Goal: Task Accomplishment & Management: Manage account settings

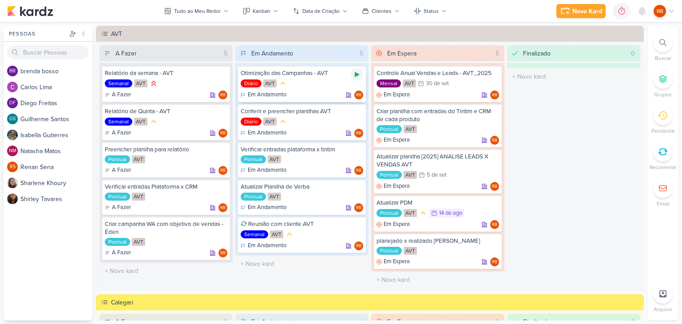
click at [357, 72] on icon at bounding box center [356, 74] width 7 height 7
click at [612, 12] on icon at bounding box center [609, 11] width 7 height 8
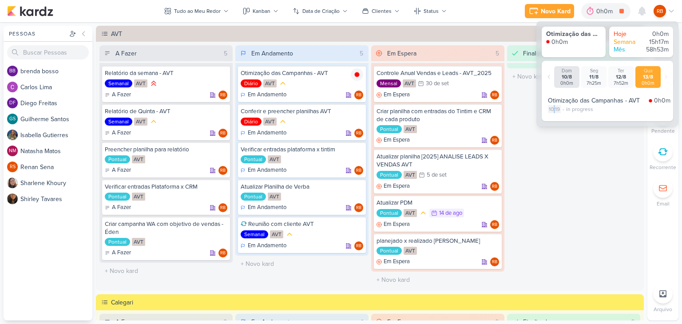
click at [554, 109] on div "10:19" at bounding box center [554, 109] width 13 height 8
select select "10"
click at [570, 119] on select "00 01 02 03 04 05 06 07 08 09 10 11 12 13 14 15 16 17 18 19 20 21 22 23 24 25 2…" at bounding box center [570, 120] width 12 height 11
select select "4"
click at [564, 115] on select "00 01 02 03 04 05 06 07 08 09 10 11 12 13 14 15 16 17 18 19 20 21 22 23 24 25 2…" at bounding box center [570, 120] width 12 height 11
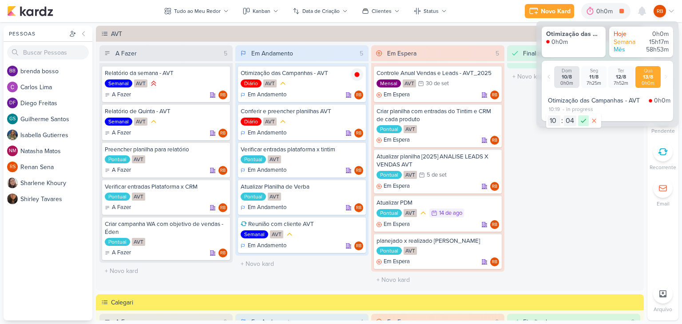
click at [584, 120] on icon at bounding box center [583, 121] width 5 height 4
click at [587, 127] on div "Finalizado 0 O título do kard deve ter menos que 100 caracteres" at bounding box center [573, 166] width 133 height 243
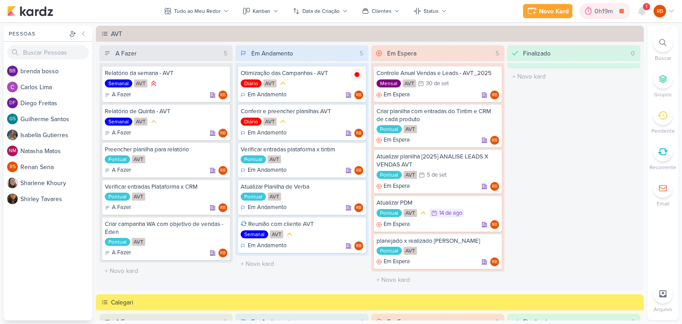
click at [604, 10] on div "0h19m" at bounding box center [605, 11] width 21 height 9
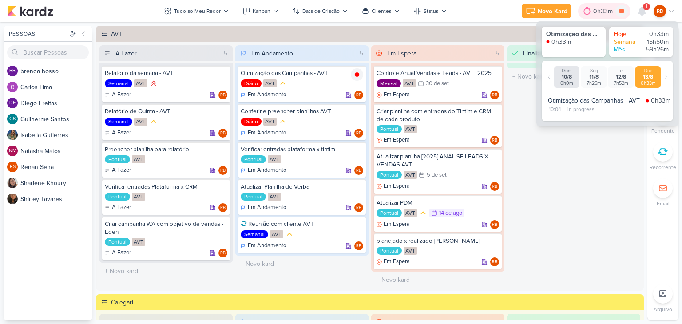
click at [604, 10] on div "0h33m" at bounding box center [604, 11] width 22 height 9
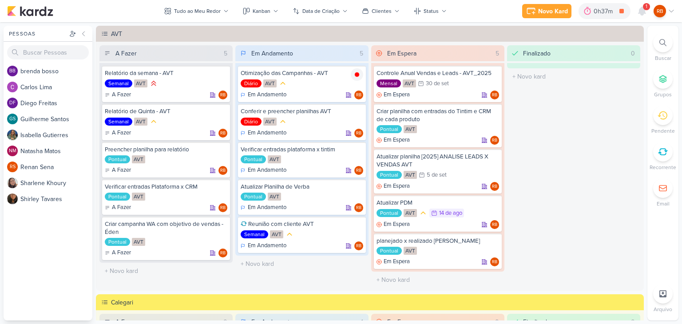
click at [649, 6] on div "1" at bounding box center [646, 6] width 7 height 7
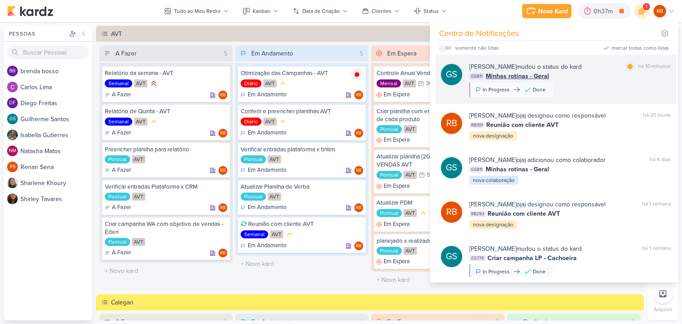
click at [585, 71] on div "[PERSON_NAME] mudou o status do kard marcar como [PERSON_NAME] 10 minutos" at bounding box center [570, 66] width 202 height 9
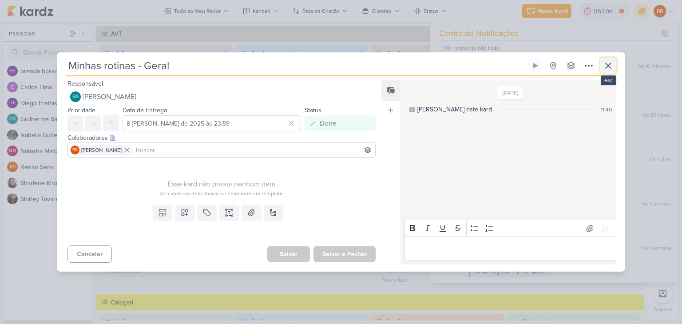
click at [613, 60] on icon at bounding box center [608, 65] width 11 height 11
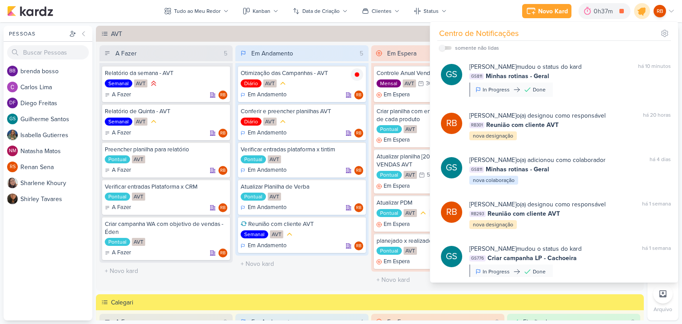
click at [636, 12] on icon at bounding box center [642, 11] width 15 height 15
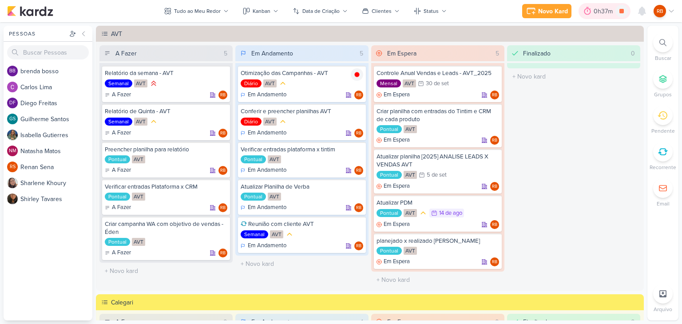
click at [599, 12] on div "0h37m" at bounding box center [605, 11] width 22 height 9
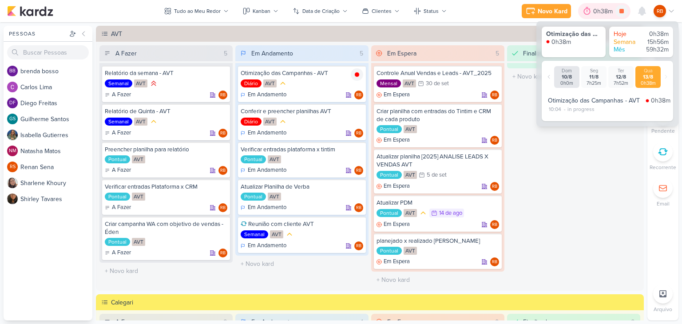
click at [599, 12] on div "0h38m" at bounding box center [604, 11] width 22 height 9
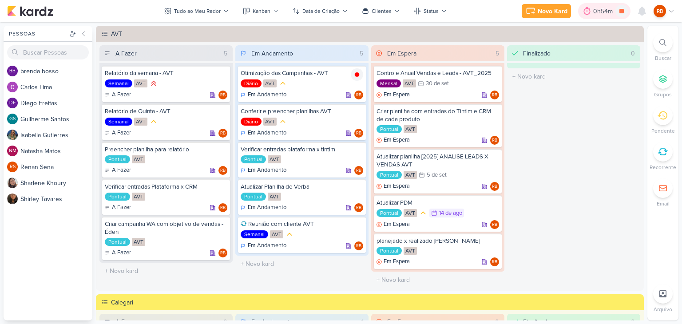
click at [600, 12] on div "0h54m" at bounding box center [604, 11] width 22 height 9
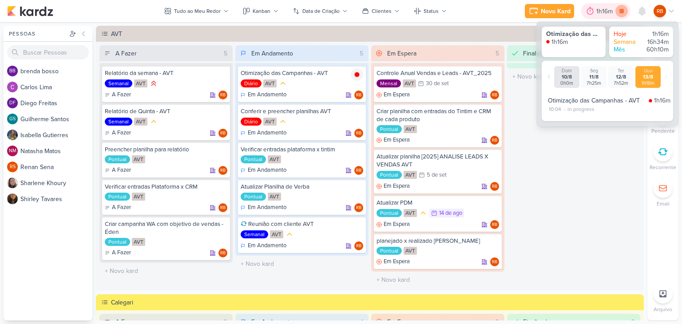
click at [620, 12] on icon at bounding box center [621, 11] width 4 height 4
click at [221, 230] on div at bounding box center [221, 225] width 12 height 12
click at [597, 15] on div "1h26m" at bounding box center [605, 11] width 20 height 9
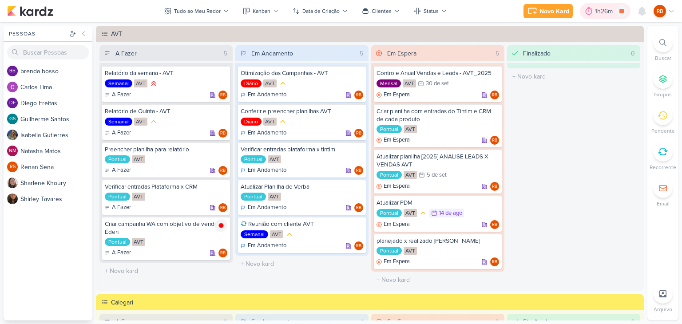
click at [602, 12] on div "1h26m" at bounding box center [605, 11] width 20 height 9
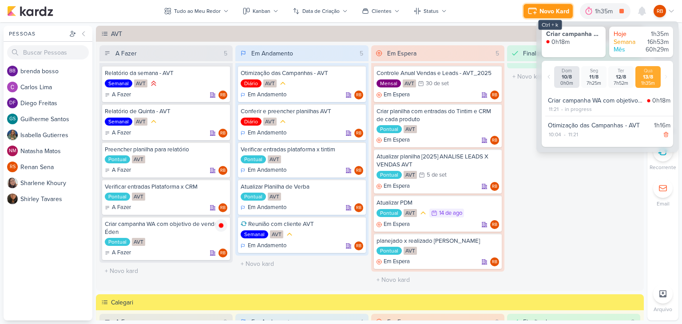
click at [538, 7] on icon at bounding box center [532, 11] width 11 height 11
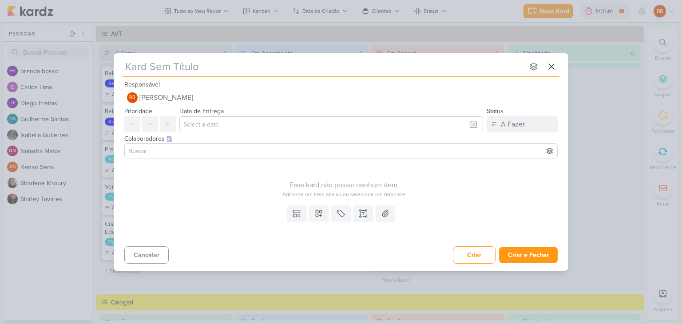
type input "A"
type input "Atualiz"
type input "Atualizar mensa"
type input "Atualizar mensage"
type input "Atualizar mensagens"
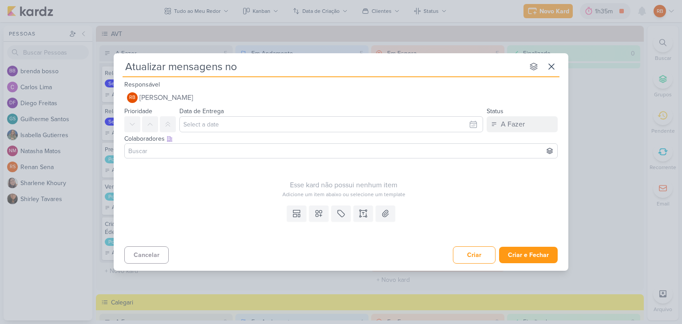
type input "Atualizar mensagens no"
type input "Atualizar mensagens no Tin"
type input "Atualizar mensagens no Tintim"
type input "Atualizar mensagens no Tintim -"
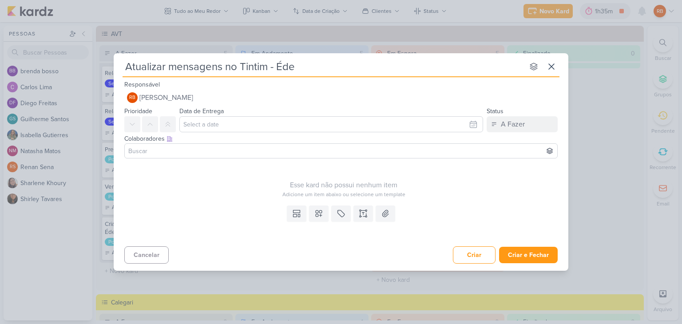
type input "Atualizar mensagens no Tintim - Éden"
click at [342, 217] on icon at bounding box center [341, 213] width 7 height 7
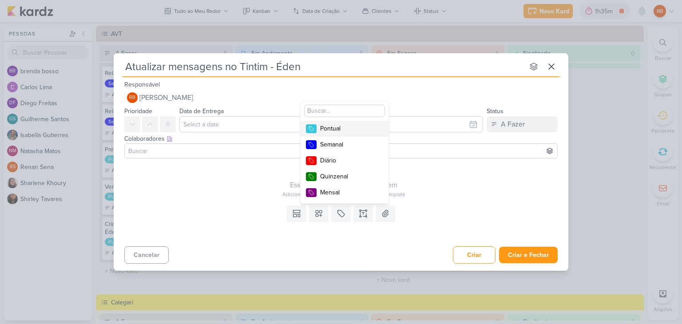
click at [359, 130] on div "Pontual" at bounding box center [349, 128] width 58 height 9
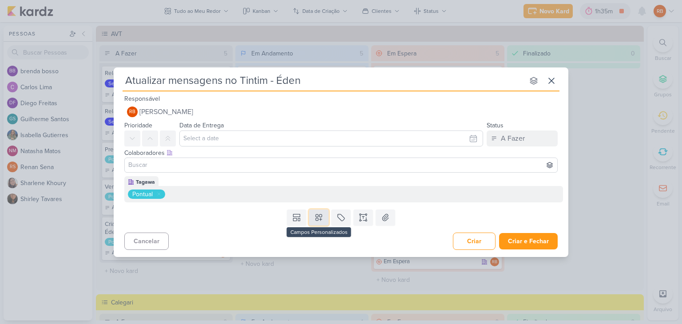
click at [318, 221] on icon at bounding box center [318, 217] width 9 height 9
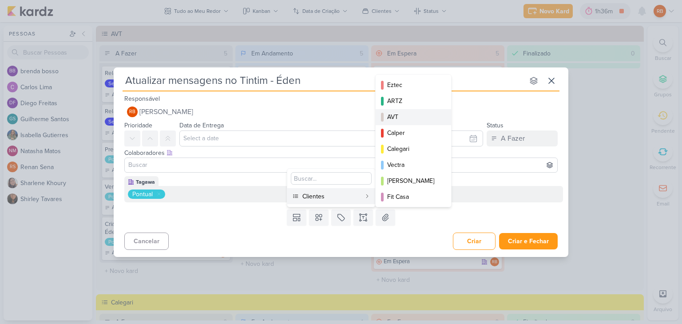
click at [416, 116] on div "AVT" at bounding box center [413, 116] width 53 height 9
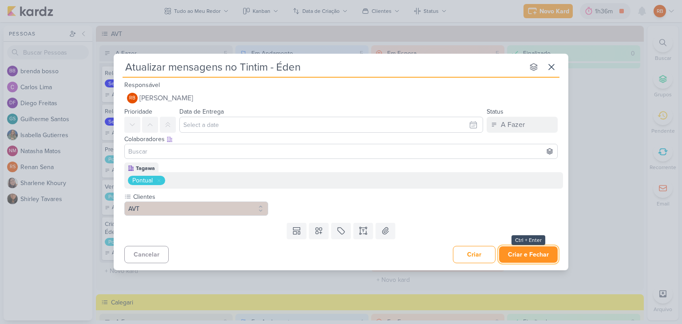
click at [535, 253] on button "Criar e Fechar" at bounding box center [528, 254] width 59 height 16
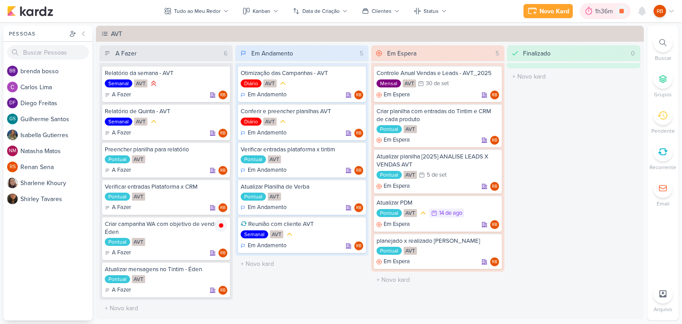
click at [602, 12] on div "1h36m" at bounding box center [605, 11] width 20 height 9
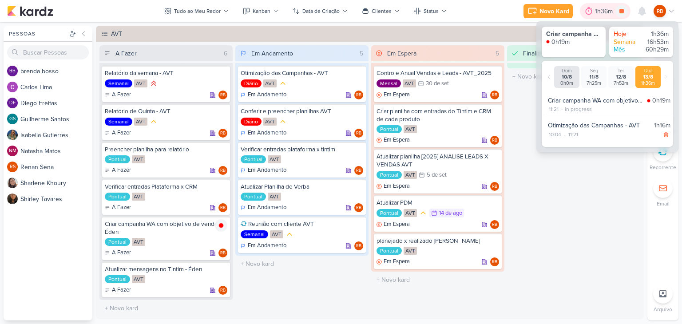
click at [602, 12] on div "1h36m" at bounding box center [605, 11] width 20 height 9
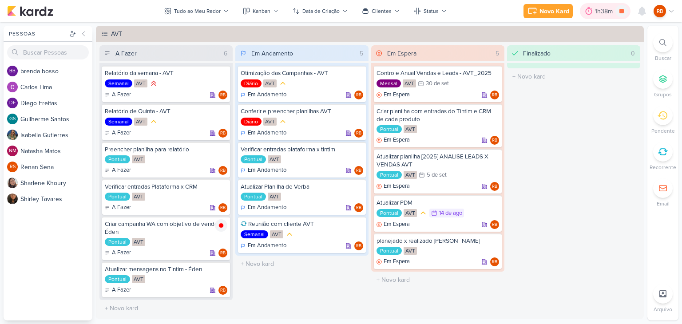
click at [600, 7] on div "1h38m" at bounding box center [605, 11] width 20 height 9
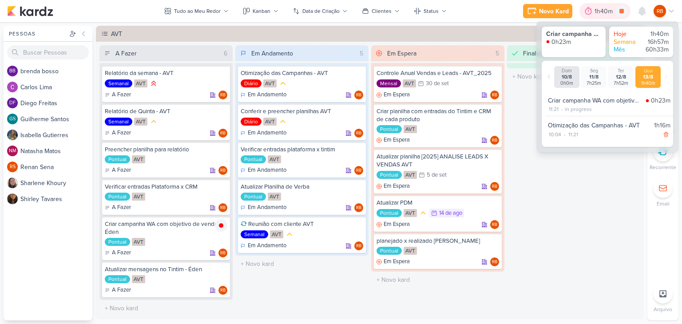
click at [602, 8] on div "1h40m" at bounding box center [605, 11] width 21 height 9
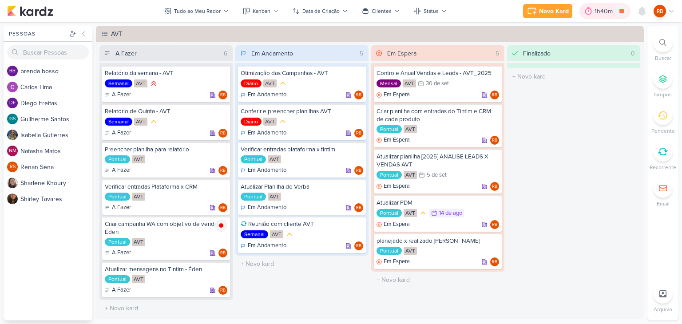
click at [600, 13] on div "1h40m" at bounding box center [605, 11] width 21 height 9
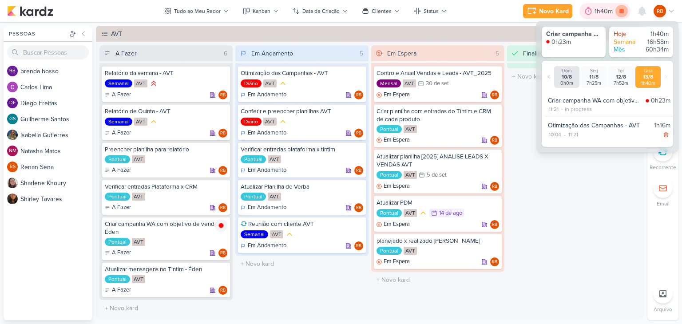
click at [621, 14] on icon at bounding box center [621, 11] width 12 height 12
click at [571, 202] on div "Finalizado 0 O título do kard deve ter menos que 100 caracteres" at bounding box center [573, 180] width 133 height 271
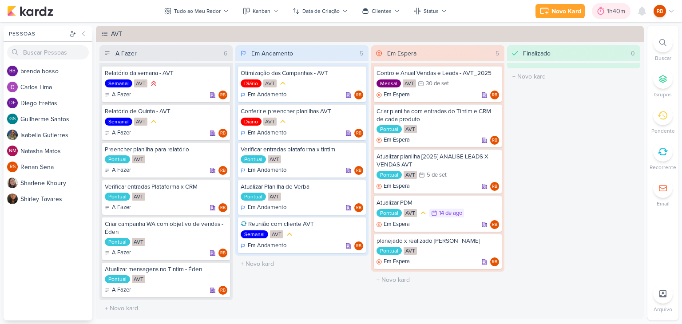
click at [610, 18] on div "1h40m" at bounding box center [611, 11] width 39 height 16
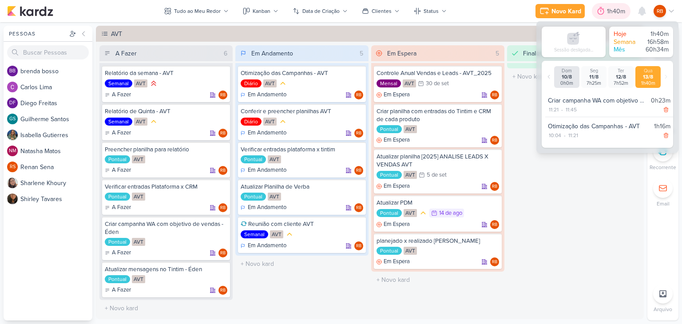
click at [607, 11] on div at bounding box center [601, 11] width 12 height 14
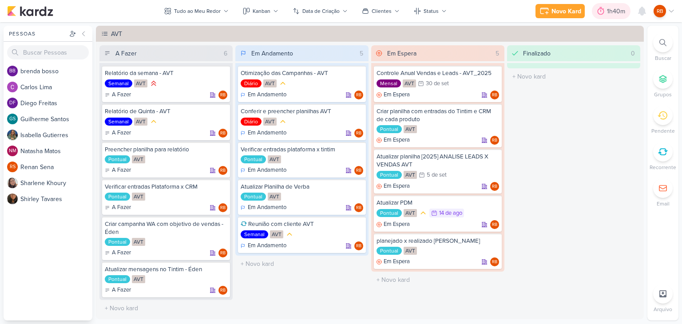
click at [608, 12] on div "1h40m" at bounding box center [617, 11] width 21 height 9
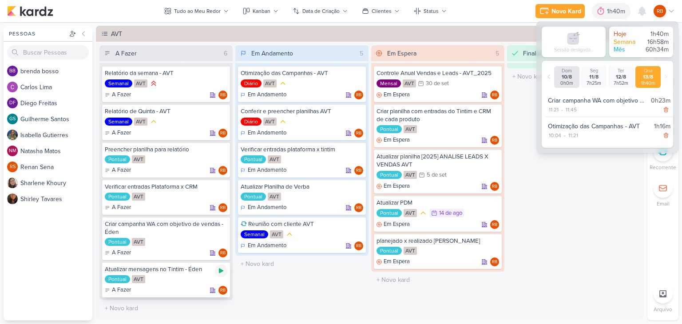
click at [219, 267] on icon at bounding box center [221, 270] width 7 height 7
click at [601, 8] on div "1h45m" at bounding box center [605, 11] width 20 height 9
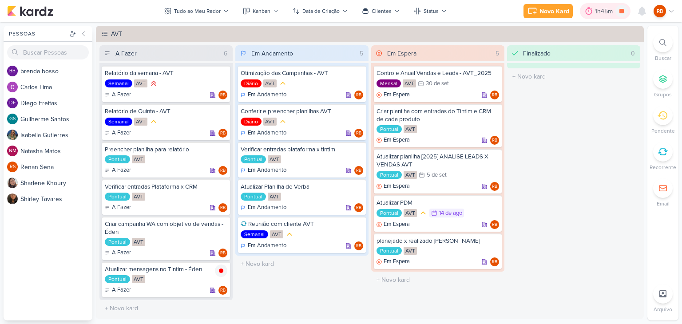
click at [602, 8] on div "1h45m" at bounding box center [605, 11] width 20 height 9
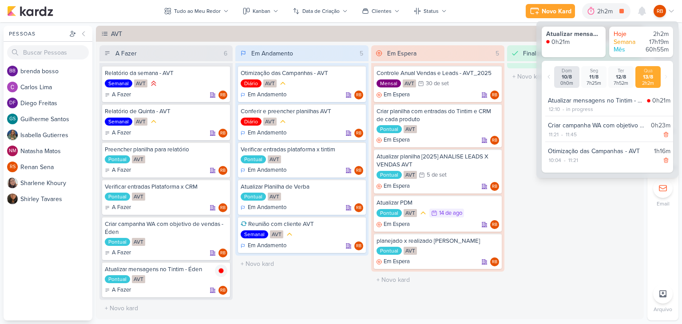
click at [519, 219] on div "Finalizado 0 O título do kard deve ter menos que 100 caracteres" at bounding box center [573, 180] width 133 height 271
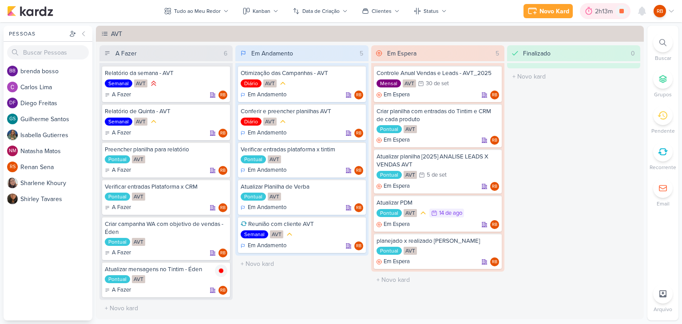
click at [607, 9] on div "2h13m" at bounding box center [605, 11] width 20 height 9
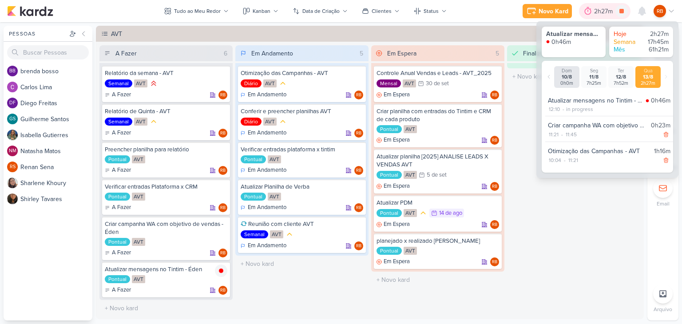
click at [607, 9] on div "2h27m" at bounding box center [604, 11] width 21 height 9
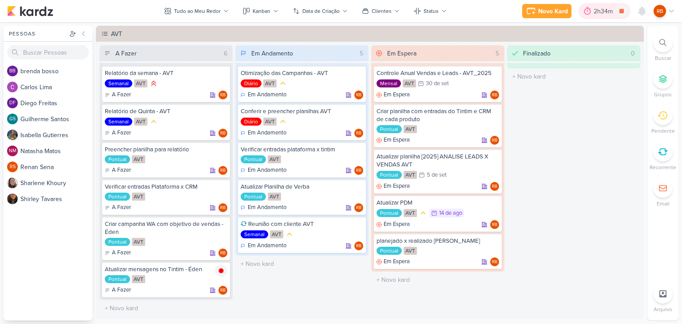
click at [609, 11] on div "2h34m" at bounding box center [605, 11] width 22 height 9
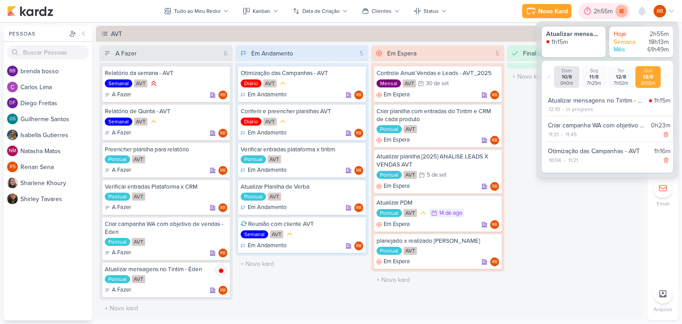
click at [624, 11] on icon at bounding box center [621, 11] width 12 height 12
click at [542, 233] on div "Finalizado 0 O título do kard deve ter menos que 100 caracteres" at bounding box center [573, 180] width 133 height 271
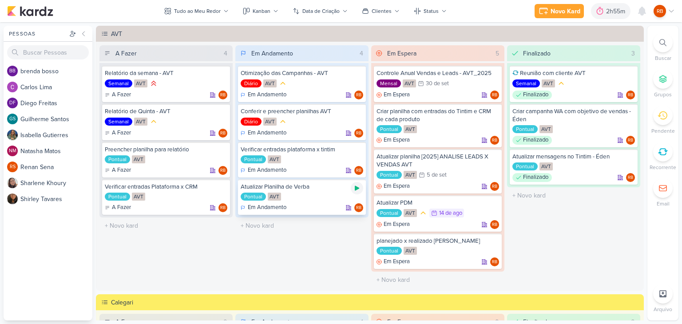
click at [355, 189] on icon at bounding box center [357, 188] width 4 height 5
click at [603, 10] on div "2h55m" at bounding box center [605, 11] width 22 height 9
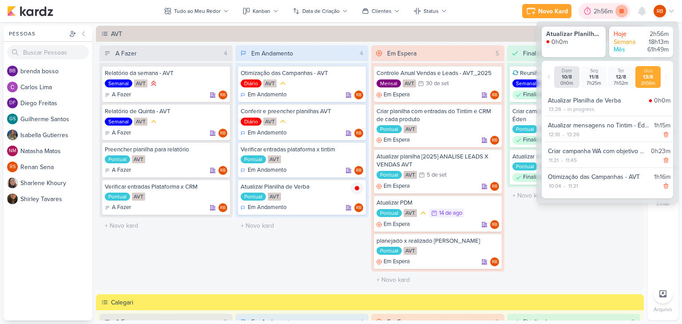
click at [620, 9] on icon at bounding box center [621, 11] width 4 height 4
click at [604, 10] on div at bounding box center [600, 11] width 12 height 14
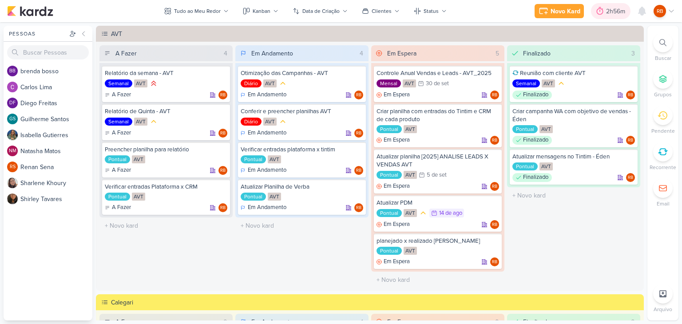
click at [601, 9] on icon at bounding box center [600, 11] width 7 height 8
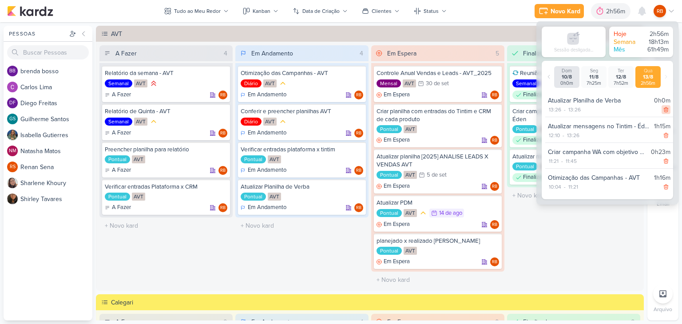
click at [664, 109] on icon at bounding box center [666, 109] width 4 height 5
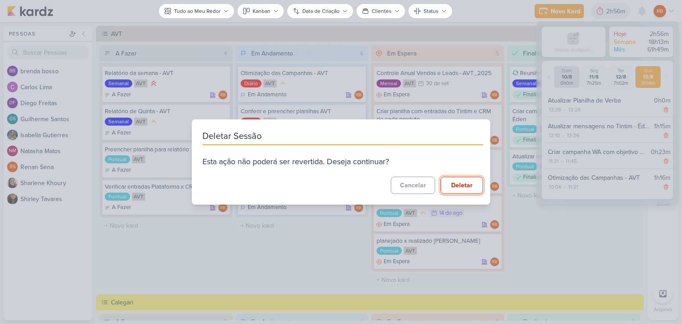
click at [457, 188] on button "Deletar" at bounding box center [462, 185] width 43 height 17
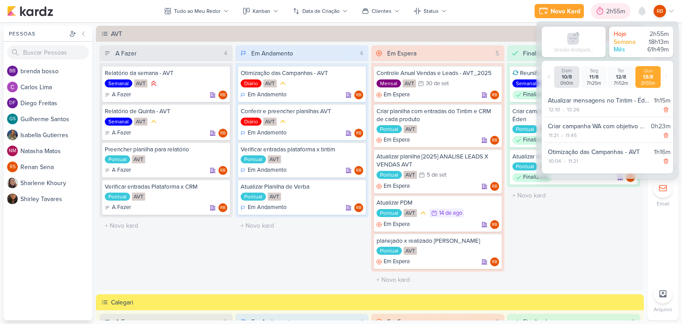
click at [614, 9] on div "2h55m" at bounding box center [617, 11] width 22 height 9
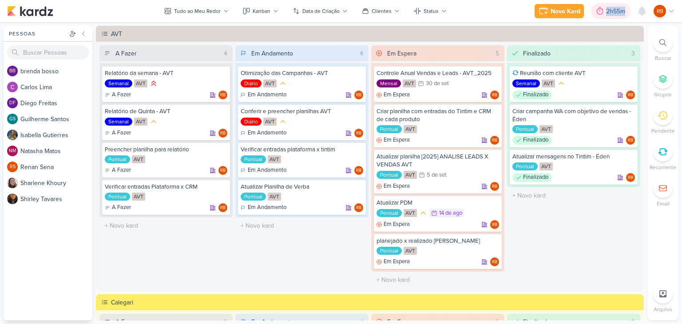
click at [614, 9] on div "2h55m" at bounding box center [617, 11] width 22 height 9
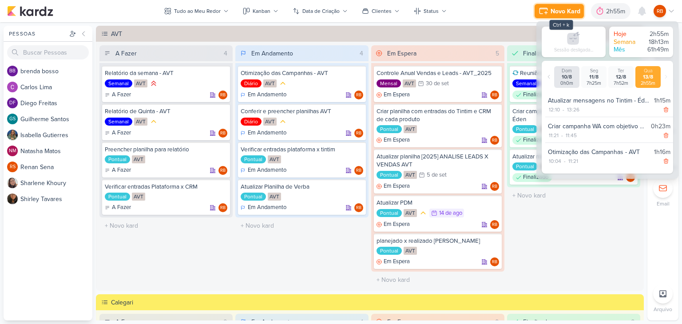
click at [560, 7] on div "Novo Kard" at bounding box center [566, 11] width 30 height 9
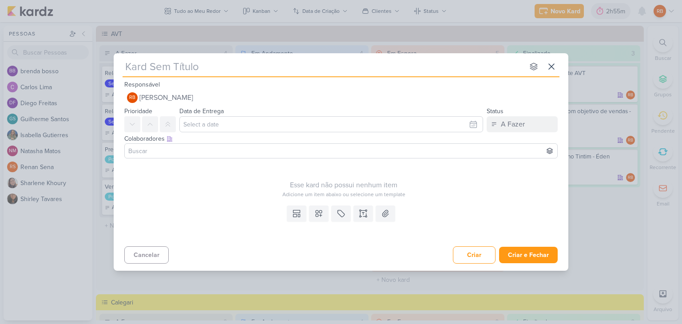
type input "workshop da Meta"
click at [344, 221] on button at bounding box center [341, 214] width 20 height 16
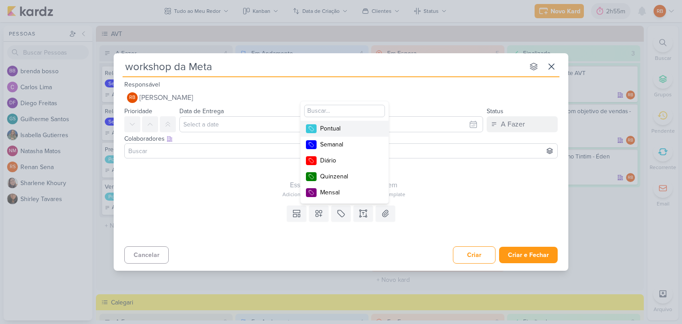
click at [353, 127] on div "Pontual" at bounding box center [349, 128] width 58 height 9
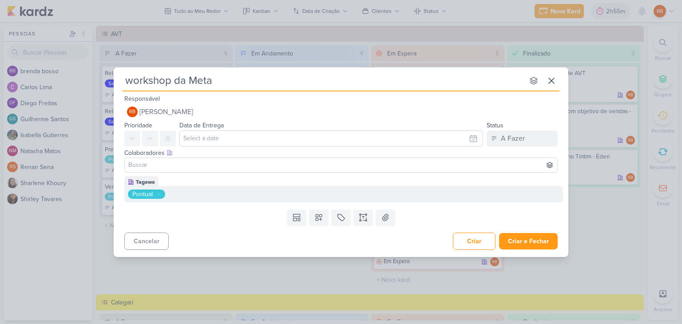
click at [131, 76] on input "workshop da Meta" at bounding box center [323, 81] width 401 height 16
type input "Workshop da Meta"
click at [535, 240] on button "Criar e Fechar" at bounding box center [528, 241] width 59 height 16
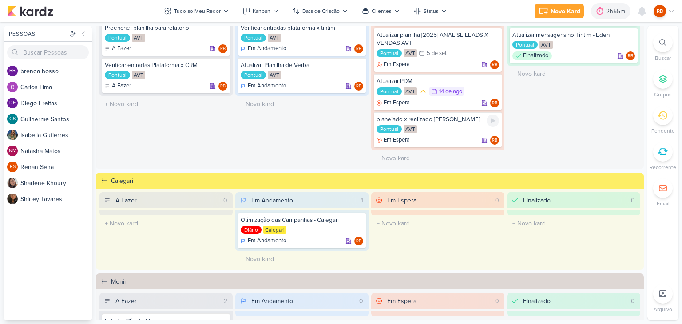
scroll to position [299, 0]
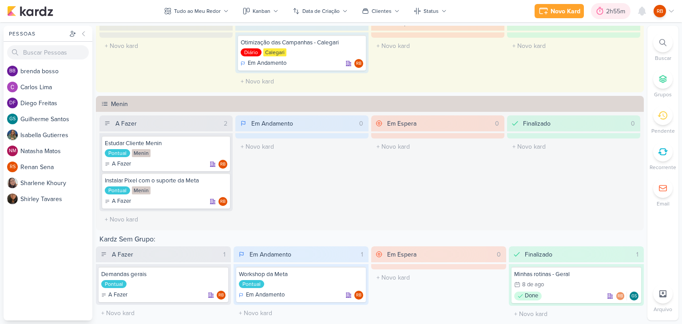
click at [609, 9] on div "2h55m" at bounding box center [617, 11] width 22 height 9
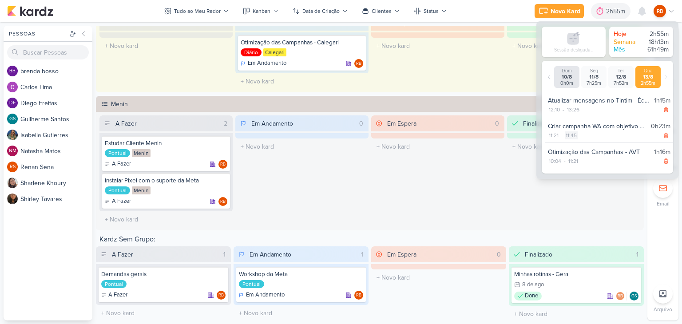
click at [571, 133] on div "11:45" at bounding box center [571, 135] width 13 height 8
select select "11"
click at [585, 146] on select "00 01 02 03 04 05 06 07 08 09 10 11 12 13 14 15 16 17 18 19 20 21 22 23 24 25 2…" at bounding box center [587, 146] width 12 height 11
select select "59"
click at [581, 141] on select "00 01 02 03 04 05 06 07 08 09 10 11 12 13 14 15 16 17 18 19 20 21 22 23 24 25 2…" at bounding box center [587, 146] width 12 height 11
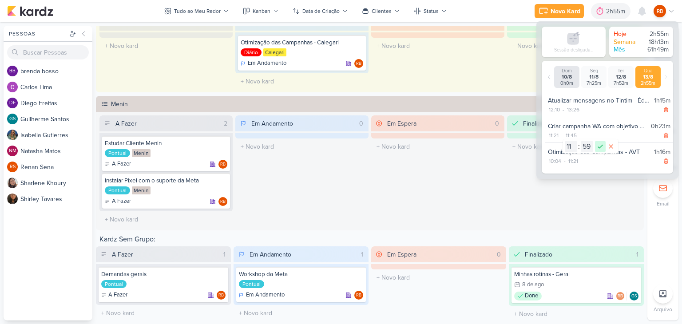
click at [599, 146] on icon at bounding box center [600, 146] width 11 height 11
click at [554, 109] on div "12:10" at bounding box center [554, 110] width 13 height 8
select select "12"
click at [568, 121] on select "00 01 02 03 04 05 06 07 08 09 10 11 12 13 14 15 16 17 18 19 20 21 22 23 24 25 2…" at bounding box center [570, 121] width 12 height 11
select select "12"
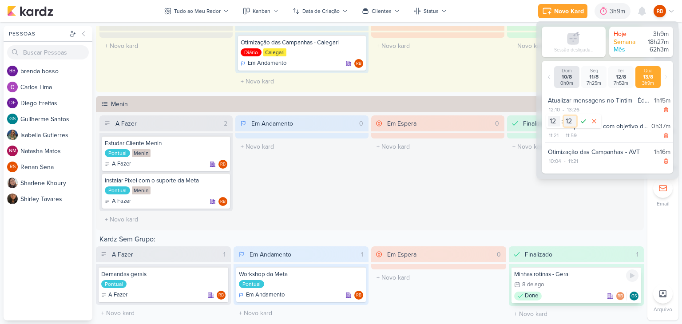
click at [564, 116] on select "00 01 02 03 04 05 06 07 08 09 10 11 12 13 14 15 16 17 18 19 20 21 22 23 24 25 2…" at bounding box center [570, 121] width 12 height 11
click at [583, 123] on icon at bounding box center [583, 121] width 11 height 11
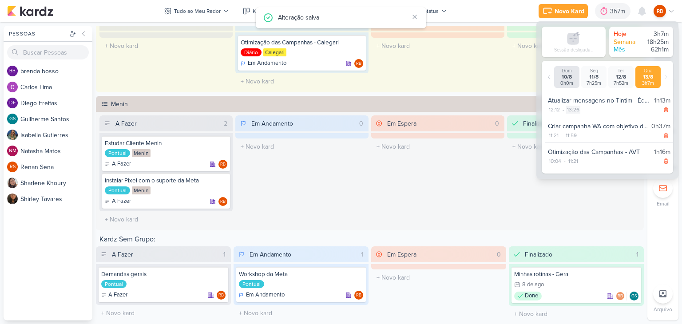
click at [576, 112] on div "13:26" at bounding box center [573, 110] width 14 height 8
select select "13"
click at [584, 121] on select "00 01 02 03 04 05 06 07 08 09 10 11 12 13 14 15 16 17 18 19 20 21 22 23 24 25 2…" at bounding box center [588, 121] width 12 height 11
select select "45"
click at [582, 116] on select "00 01 02 03 04 05 06 07 08 09 10 11 12 13 14 15 16 17 18 19 20 21 22 23 24 25 2…" at bounding box center [588, 121] width 12 height 11
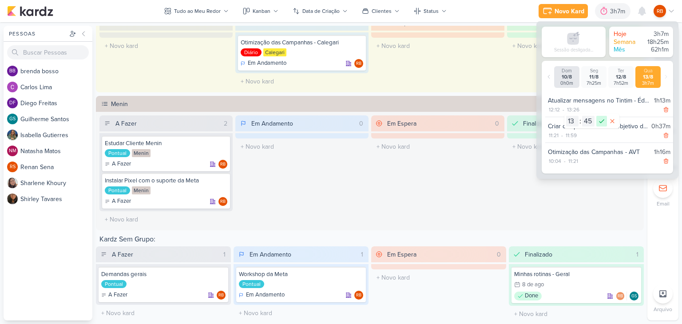
click at [602, 118] on icon at bounding box center [601, 121] width 11 height 11
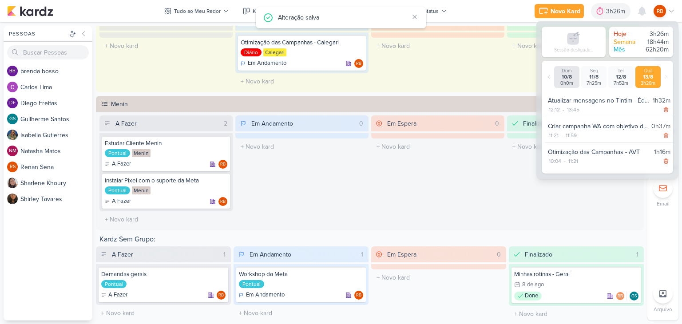
click at [484, 198] on div "Em Espera 0 O título do kard deve ter menos que 100 caracteres" at bounding box center [437, 171] width 133 height 112
